Goal: Obtain resource: Download file/media

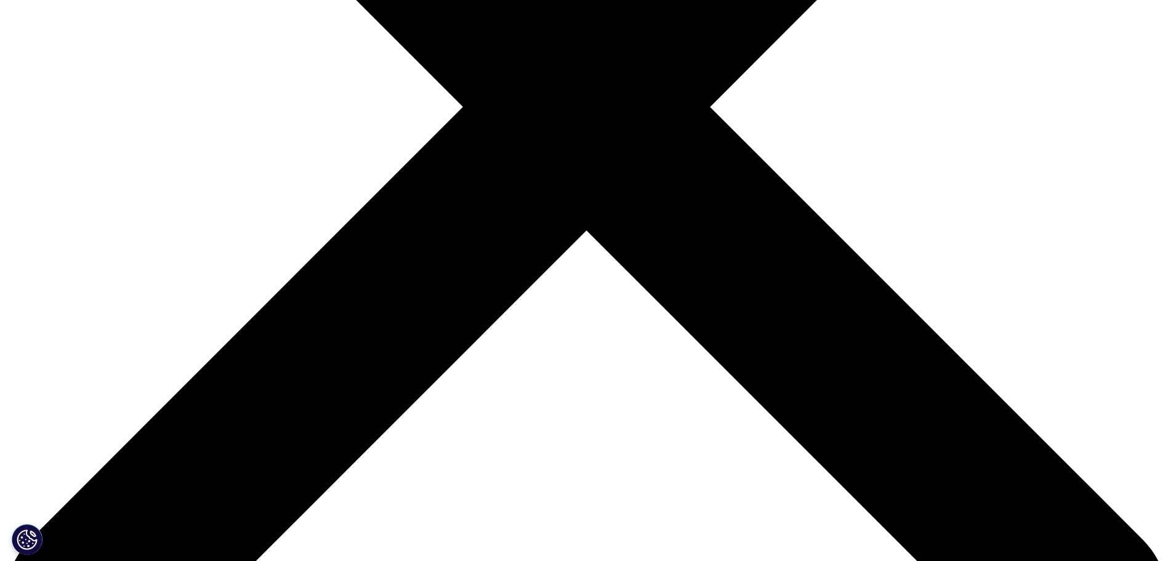
scroll to position [113, 727]
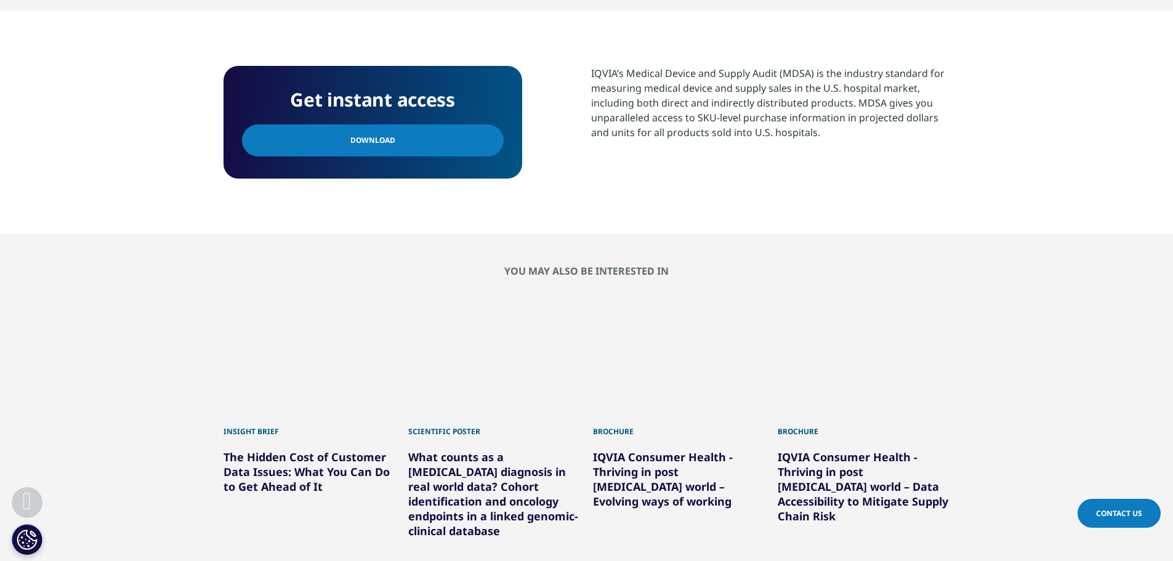
click at [600, 73] on div "IQVIA’s Medical Device and Supply Audit (MDSA) is the industry standard for mea…" at bounding box center [770, 103] width 359 height 74
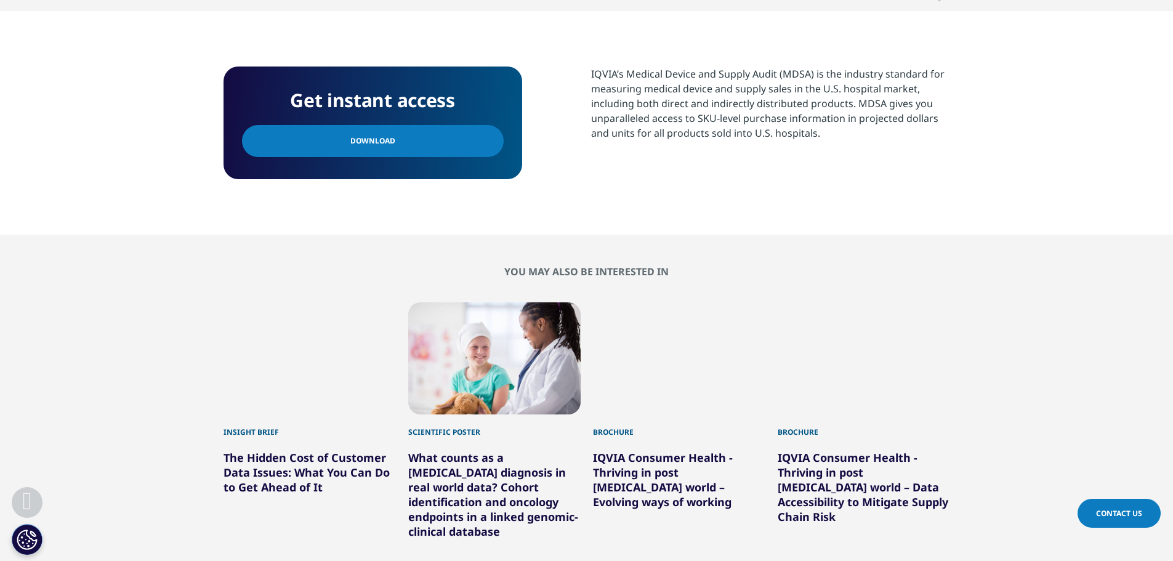
drag, startPoint x: 600, startPoint y: 73, endPoint x: 803, endPoint y: 134, distance: 211.6
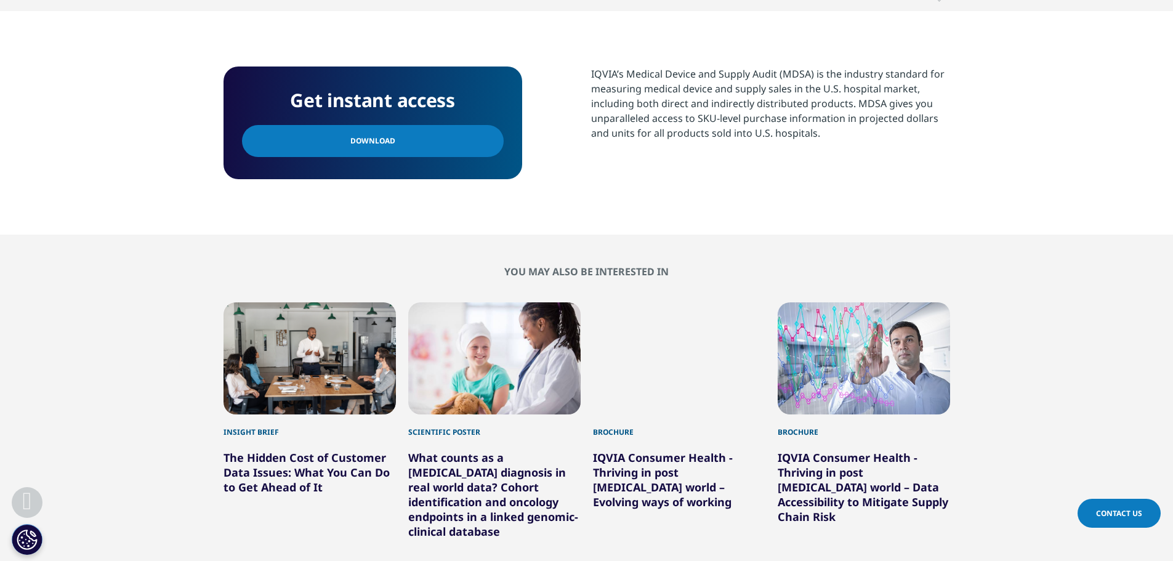
click at [803, 134] on div "IQVIA’s Medical Device and Supply Audit (MDSA) is the industry standard for mea…" at bounding box center [770, 104] width 359 height 74
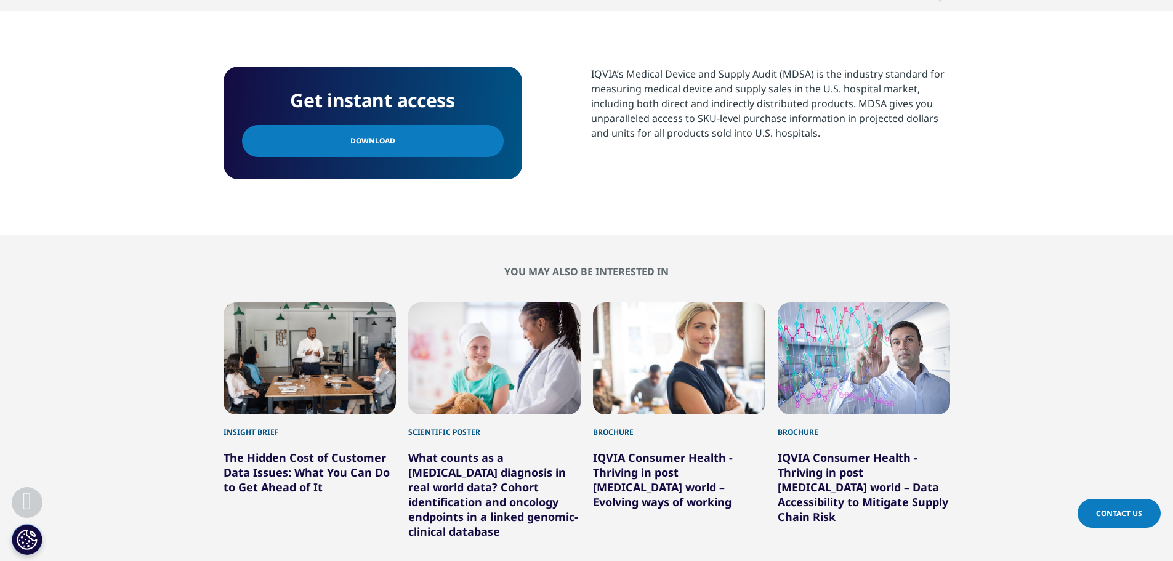
click at [764, 131] on div "IQVIA’s Medical Device and Supply Audit (MDSA) is the industry standard for mea…" at bounding box center [770, 104] width 359 height 74
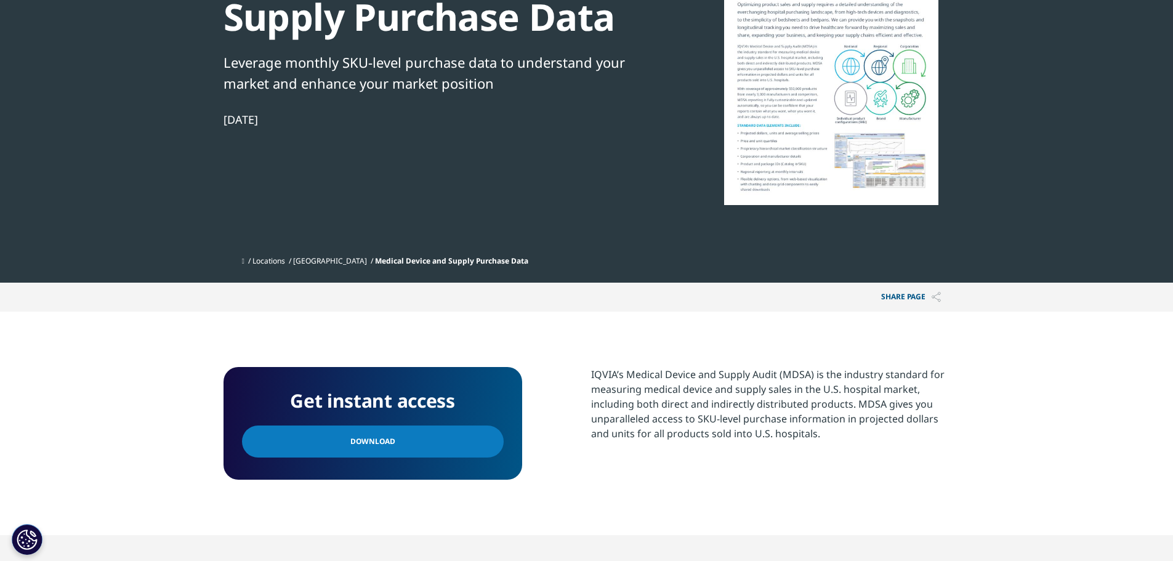
scroll to position [0, 0]
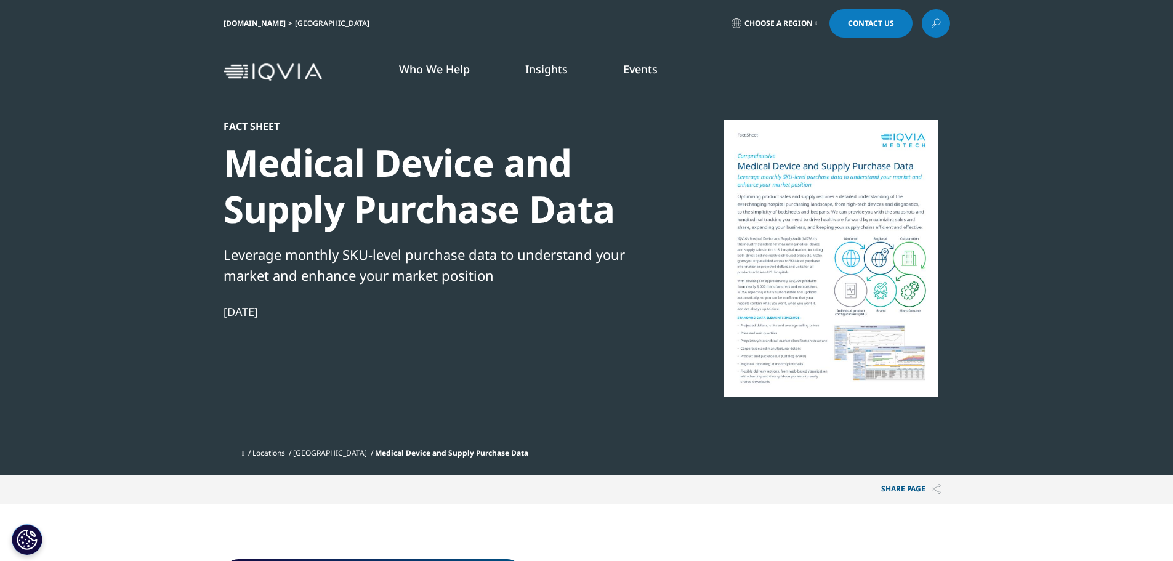
click at [468, 276] on div "Leverage monthly SKU-level purchase data to understand your market and enhance …" at bounding box center [435, 265] width 423 height 42
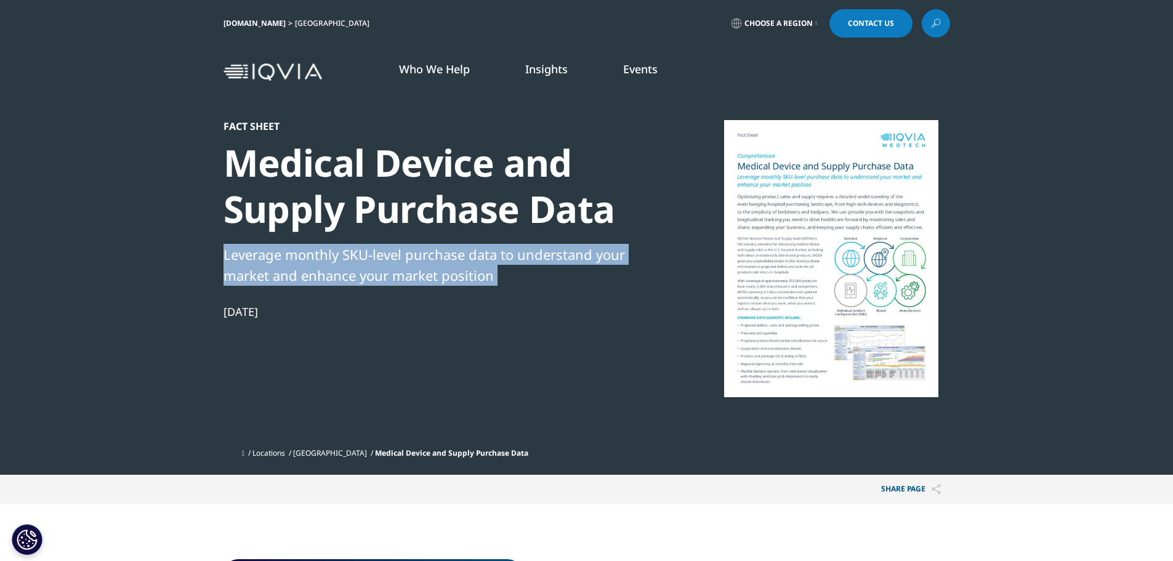
click at [468, 276] on div "Leverage monthly SKU-level purchase data to understand your market and enhance …" at bounding box center [435, 265] width 423 height 42
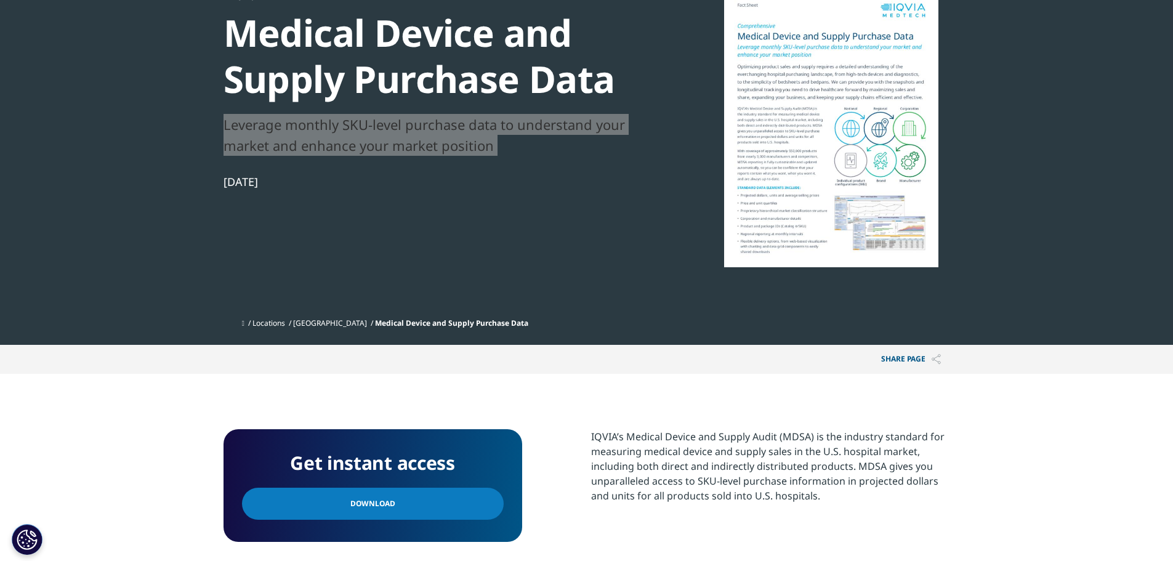
scroll to position [142, 0]
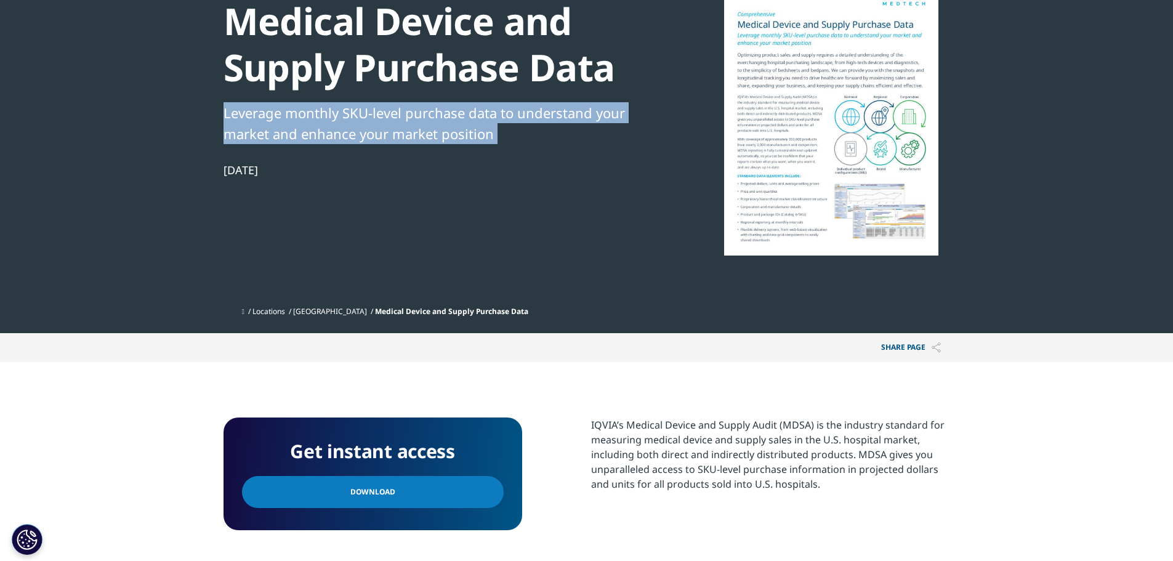
click at [465, 487] on link "Download" at bounding box center [373, 492] width 262 height 32
